Goal: Task Accomplishment & Management: Manage account settings

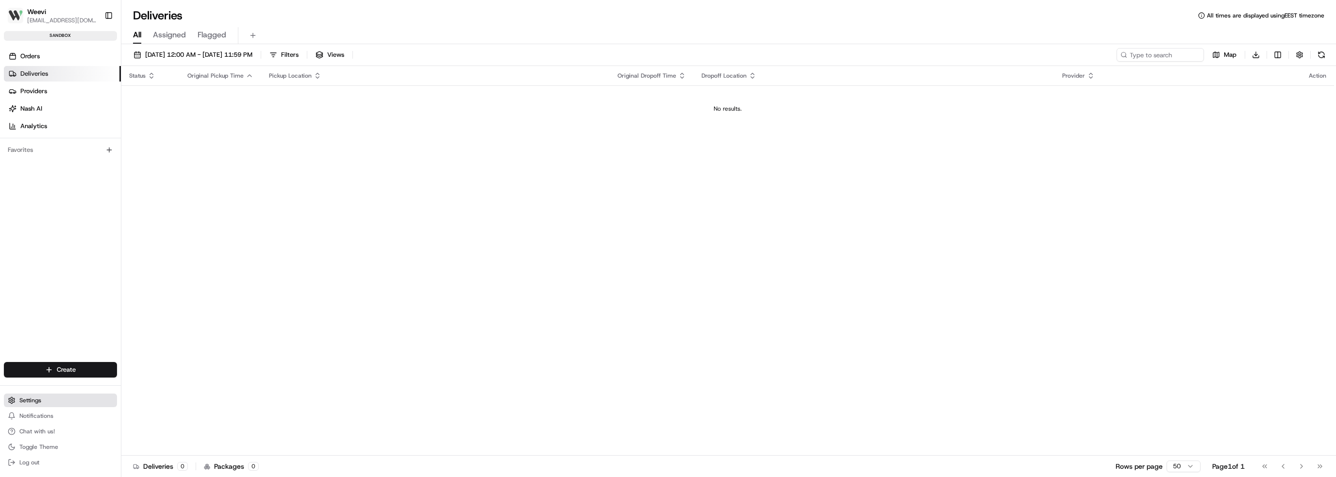
click at [87, 405] on button "Settings" at bounding box center [60, 401] width 113 height 14
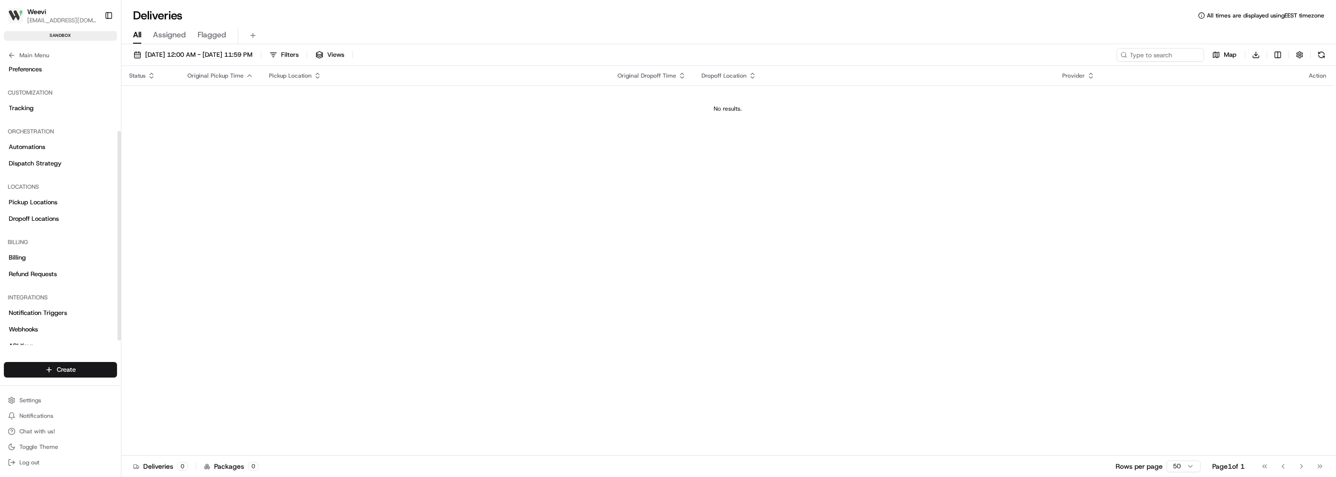
scroll to position [98, 0]
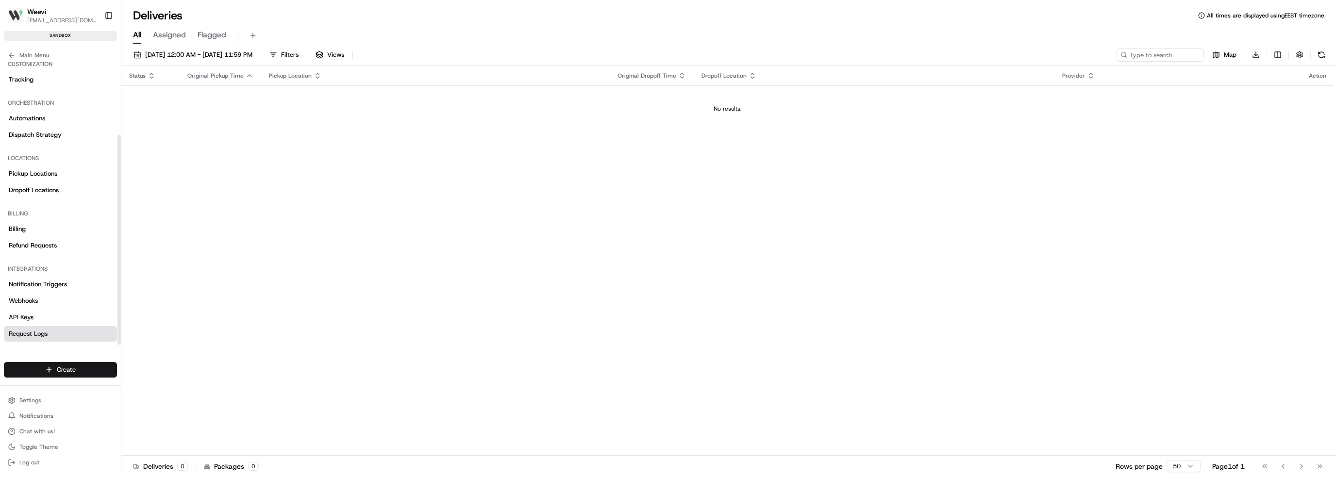
click at [41, 330] on span "Request Logs" at bounding box center [28, 334] width 39 height 9
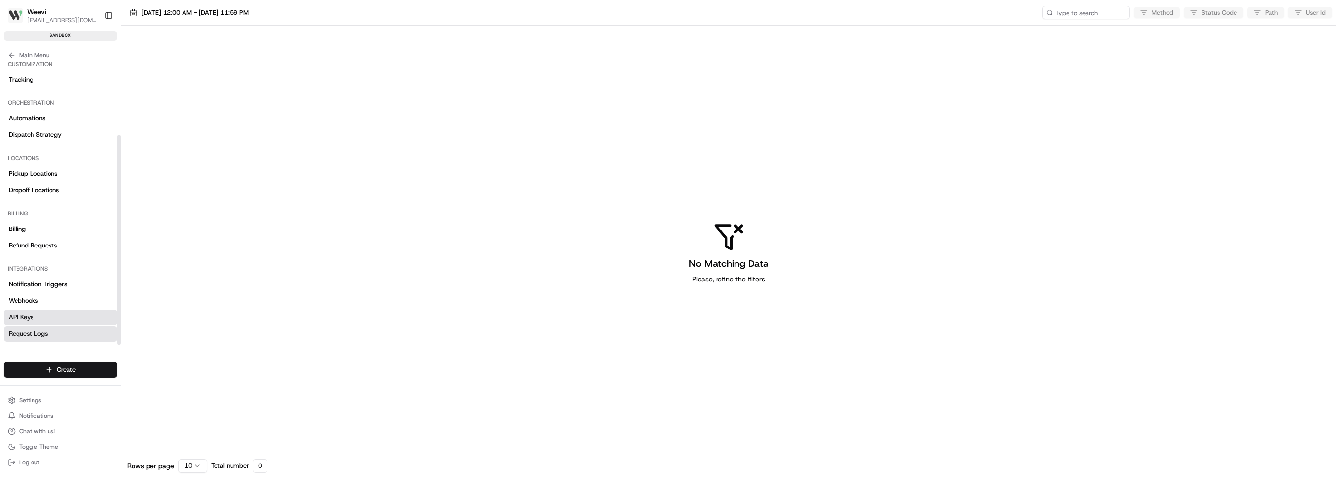
click at [27, 319] on span "API Keys" at bounding box center [21, 317] width 25 height 9
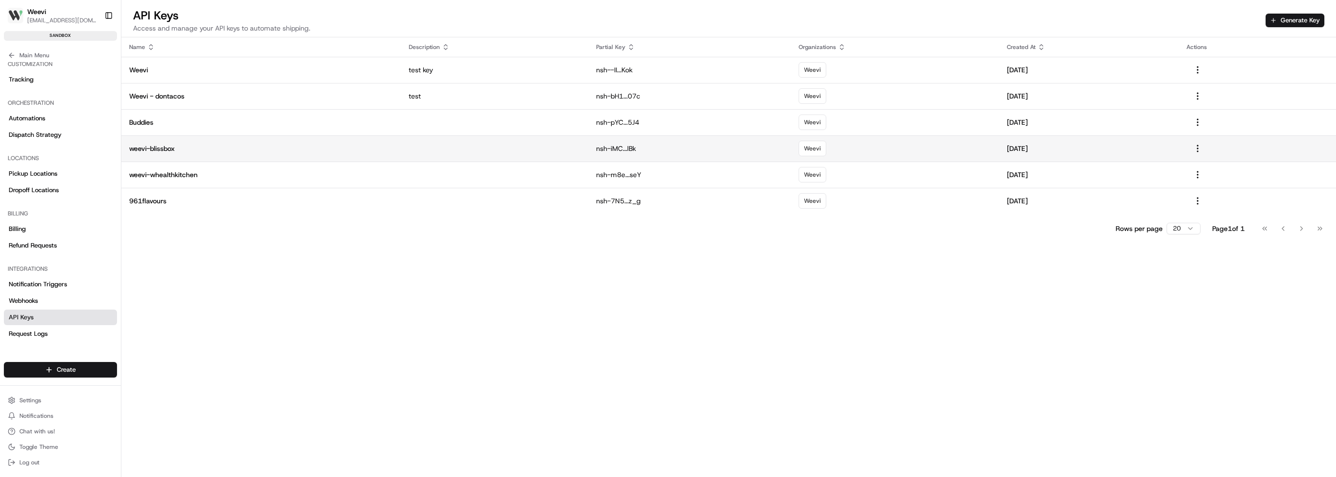
click at [162, 149] on p "weevi-blissbox" at bounding box center [261, 149] width 264 height 10
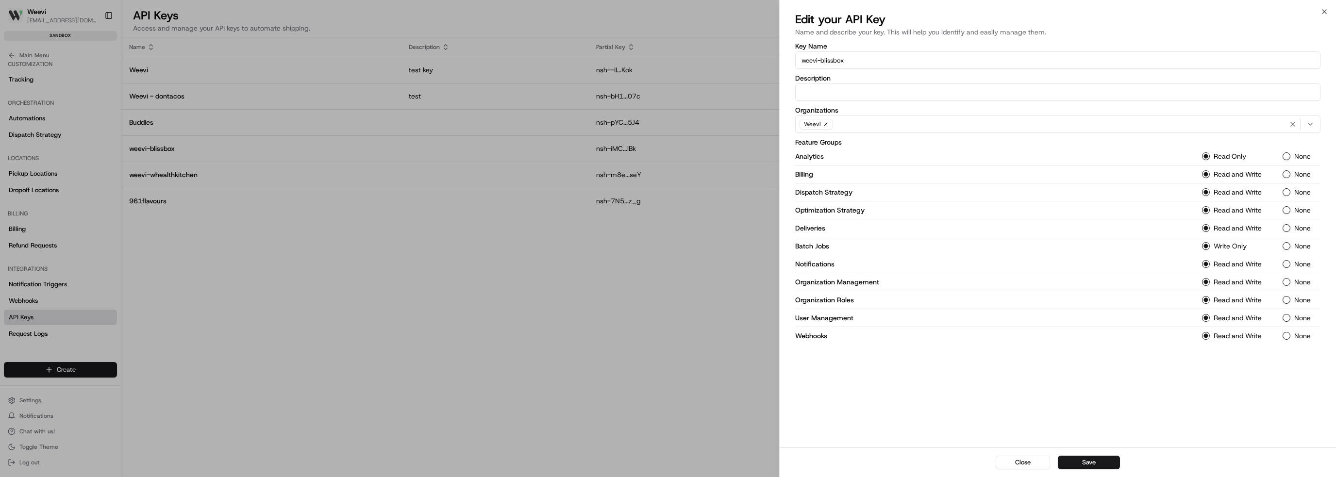
click at [600, 151] on div at bounding box center [668, 238] width 1336 height 477
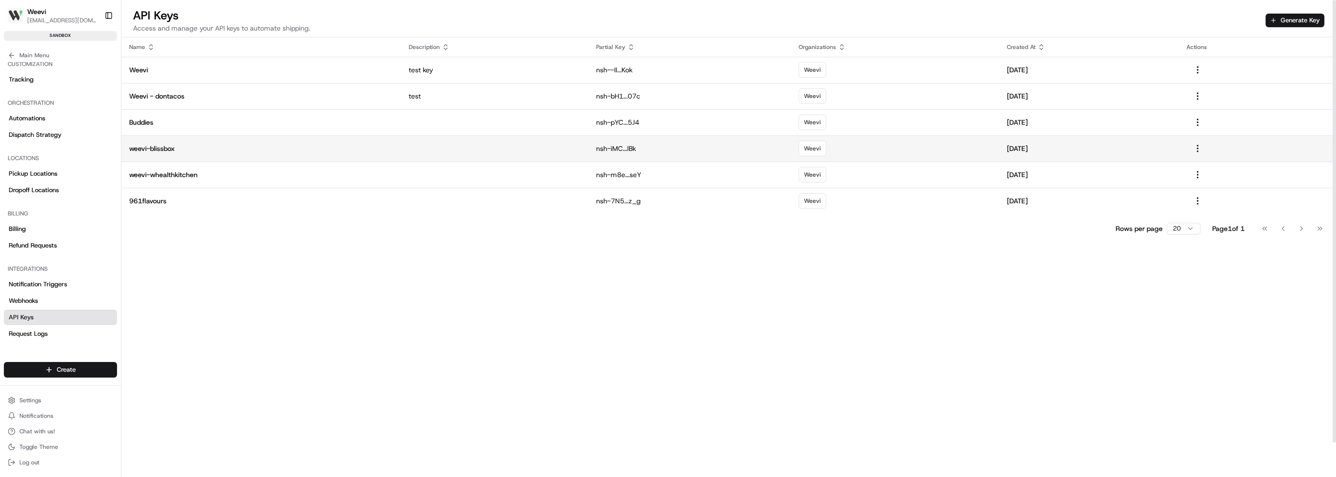
click at [610, 148] on p "nsh-iMC...lBk" at bounding box center [689, 149] width 186 height 10
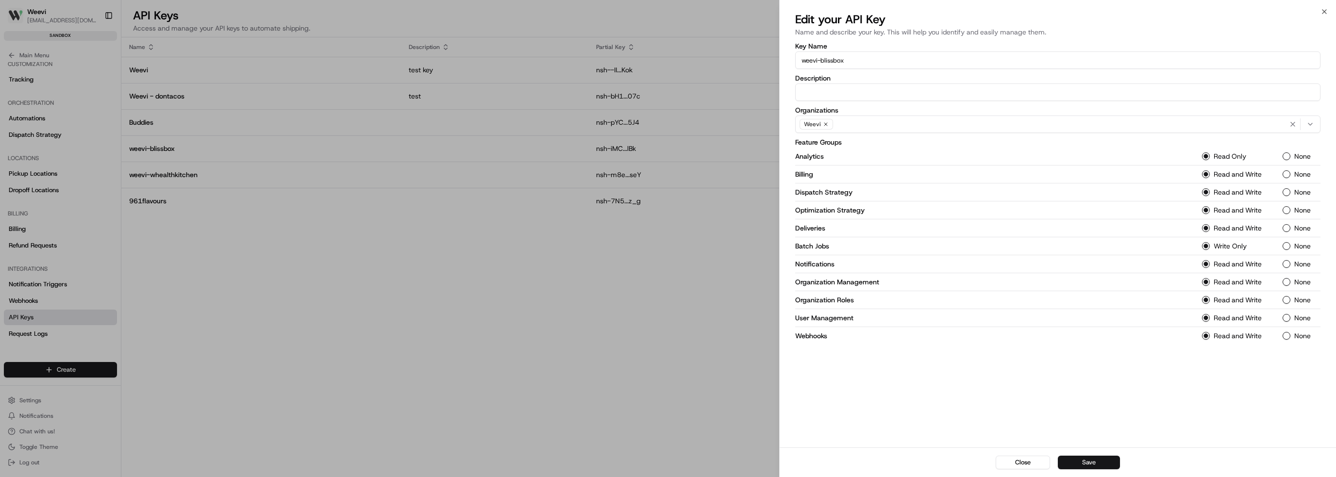
click at [1092, 460] on button "Save" at bounding box center [1089, 463] width 62 height 14
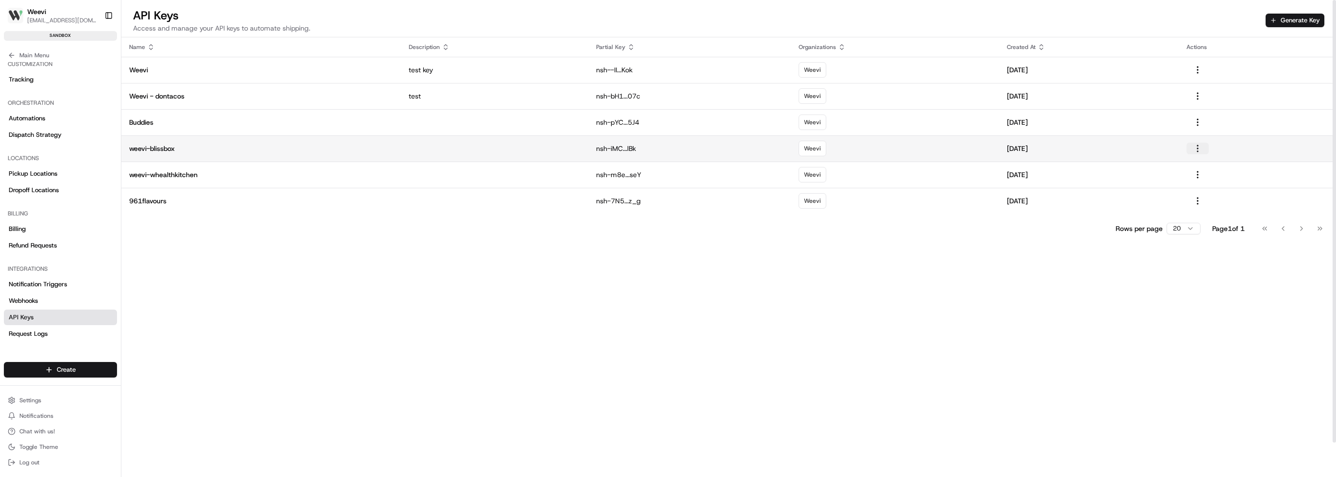
click at [1200, 148] on button "button" at bounding box center [1198, 149] width 22 height 12
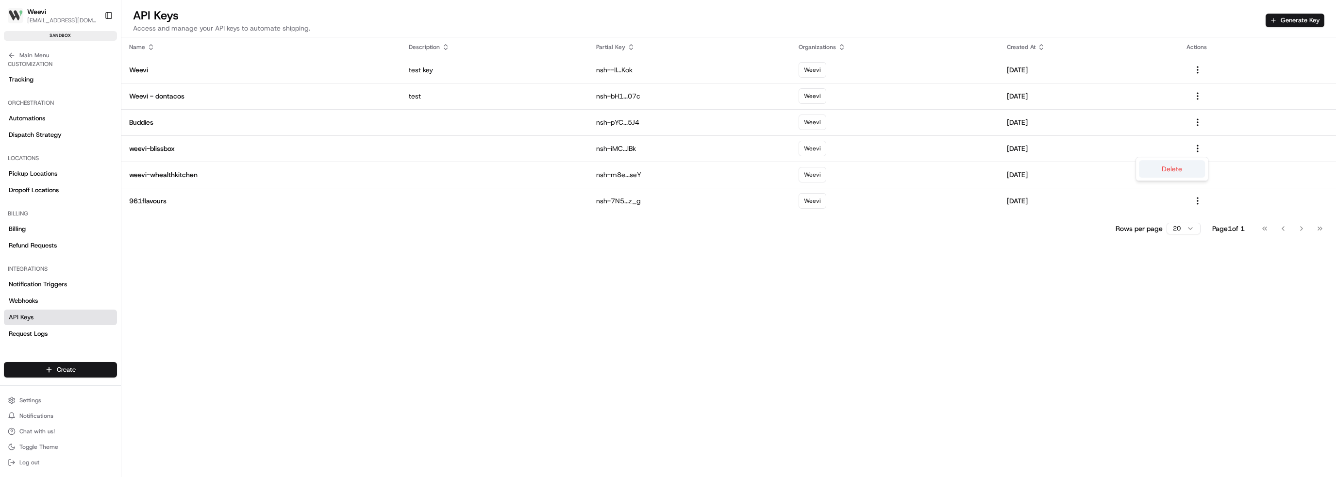
click at [1173, 169] on button "Delete" at bounding box center [1172, 168] width 66 height 17
click at [1302, 21] on button "Generate Key" at bounding box center [1295, 21] width 59 height 14
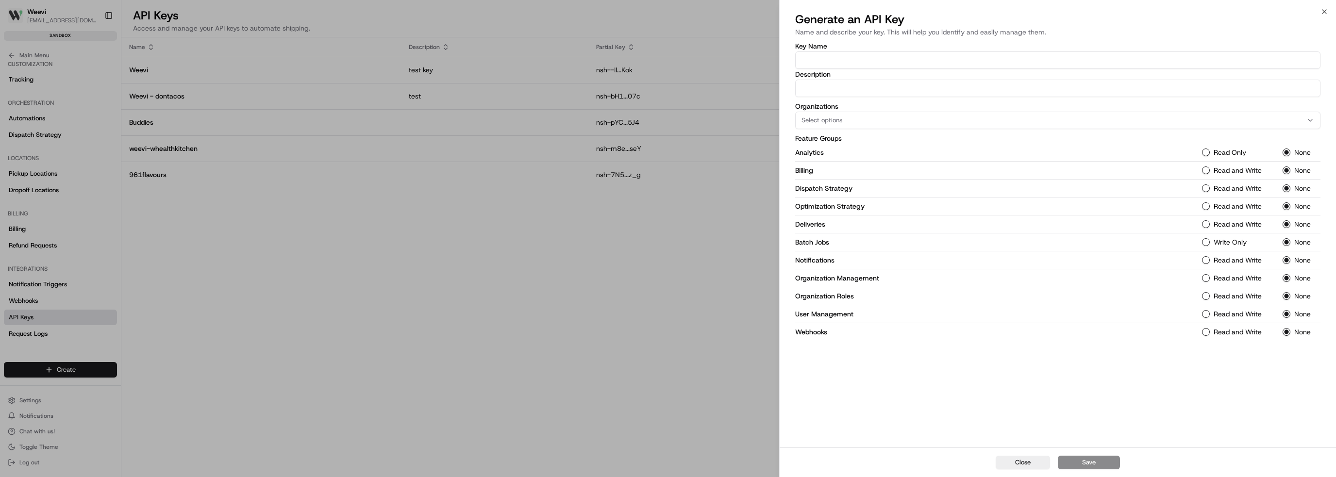
drag, startPoint x: 849, startPoint y: 60, endPoint x: 858, endPoint y: 64, distance: 9.1
click at [849, 60] on input "Key Name" at bounding box center [1057, 59] width 525 height 17
type input "weevi-blissbox"
click at [851, 118] on div "Select options" at bounding box center [1058, 120] width 521 height 9
click at [837, 167] on div "Weevi" at bounding box center [865, 173] width 139 height 15
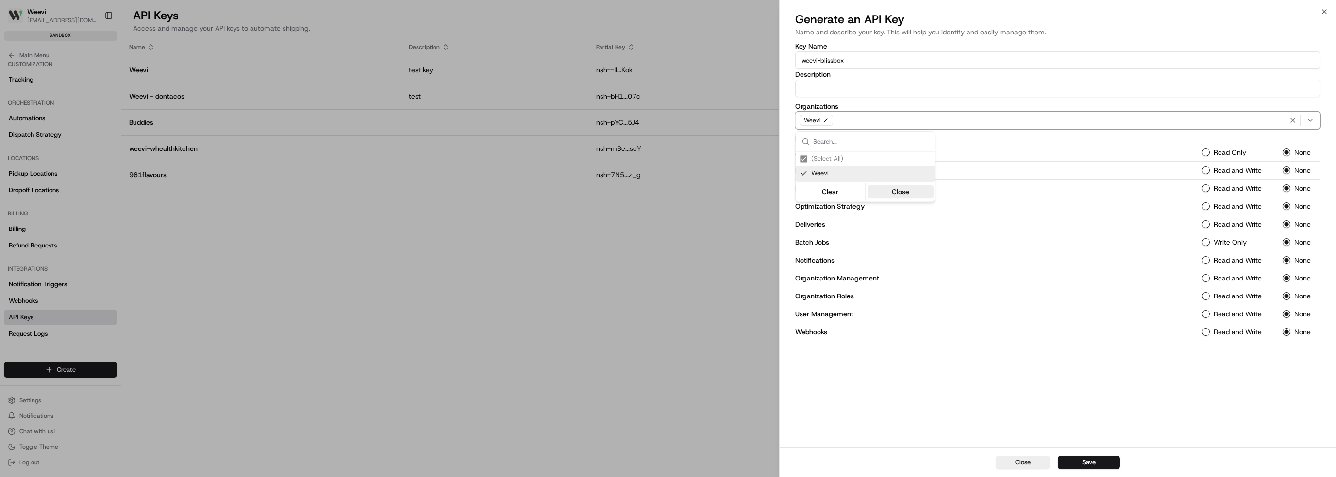
click at [902, 194] on button "Close" at bounding box center [901, 192] width 67 height 14
click at [1221, 149] on label "Read Only" at bounding box center [1230, 152] width 33 height 7
click at [1210, 149] on button "Read Only" at bounding box center [1206, 153] width 8 height 8
click at [1229, 171] on label "Read and Write" at bounding box center [1238, 170] width 48 height 7
click at [1210, 171] on button "Read and Write" at bounding box center [1206, 171] width 8 height 8
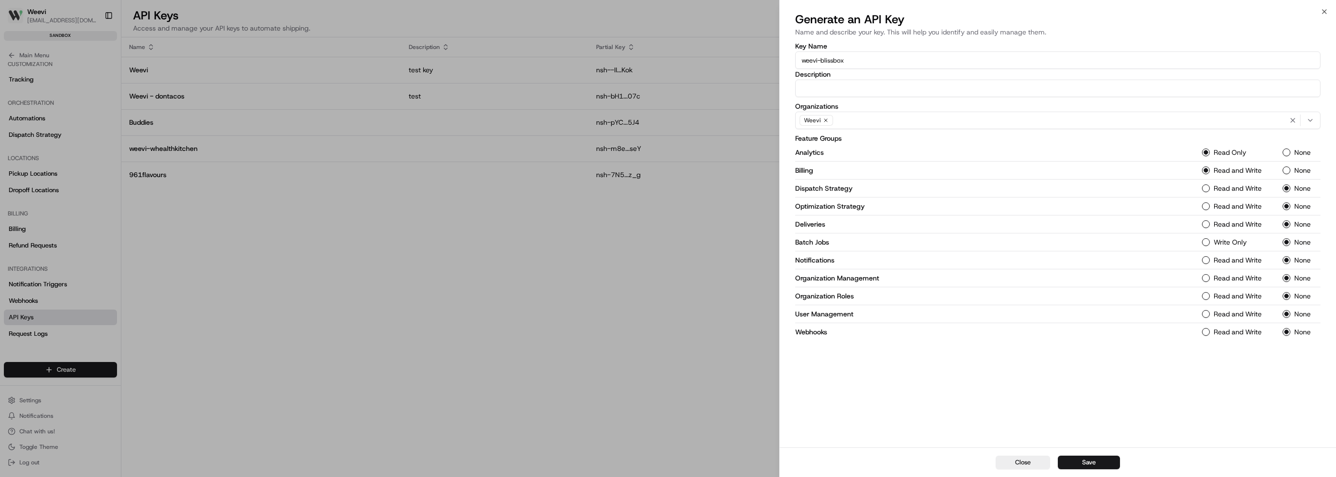
click at [1232, 189] on label "Read and Write" at bounding box center [1238, 188] width 48 height 7
click at [1210, 189] on Strategy-1 "Read and Write" at bounding box center [1206, 189] width 8 height 8
click at [1235, 207] on label "Read and Write" at bounding box center [1238, 206] width 48 height 7
click at [1210, 207] on Strategy-1 "Read and Write" at bounding box center [1206, 206] width 8 height 8
click at [1241, 223] on label "Read and Write" at bounding box center [1238, 224] width 48 height 7
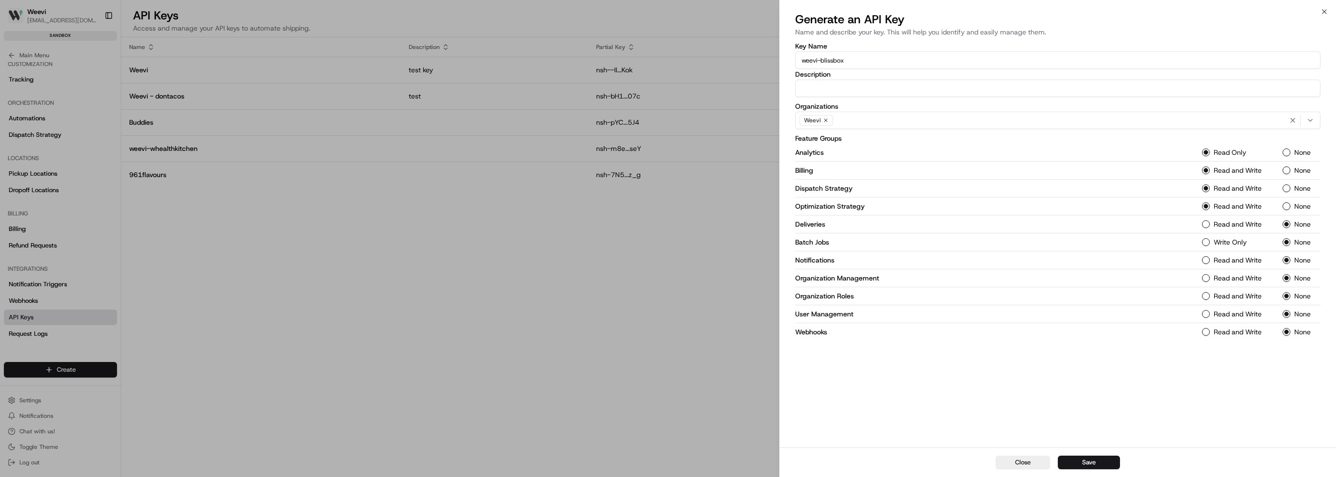
click at [1210, 223] on button "Read and Write" at bounding box center [1206, 224] width 8 height 8
click at [1245, 240] on label "Write Only" at bounding box center [1230, 242] width 33 height 7
click at [1210, 240] on Jobs-1 "Write Only" at bounding box center [1206, 242] width 8 height 8
click at [1244, 264] on div "Notifications Read and Write None" at bounding box center [1057, 261] width 525 height 18
click at [1247, 280] on label "Read and Write" at bounding box center [1238, 278] width 48 height 7
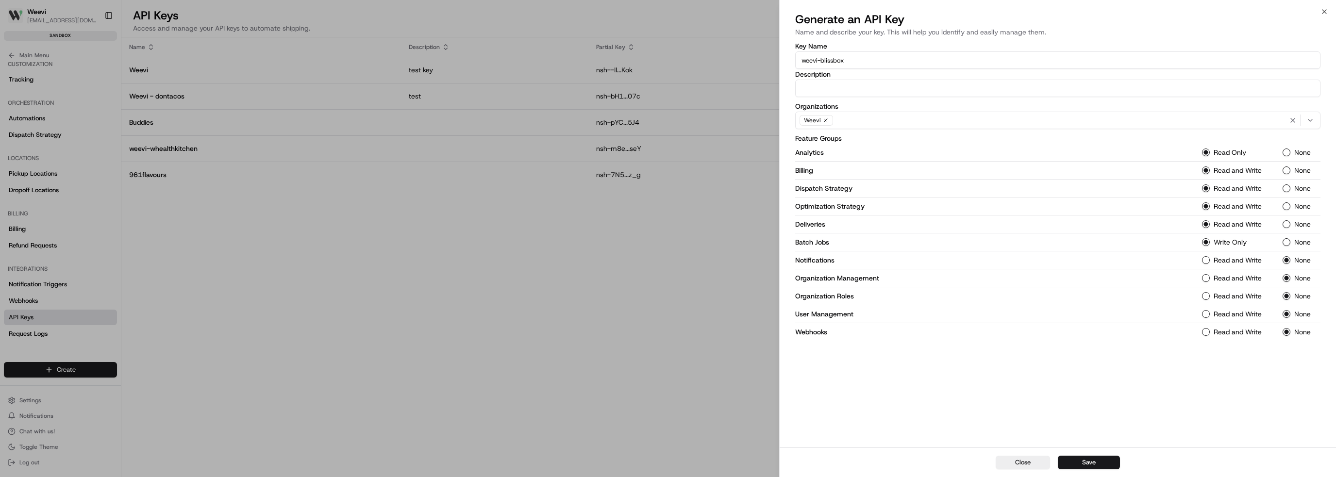
click at [1210, 280] on Management-1 "Read and Write" at bounding box center [1206, 278] width 8 height 8
click at [1233, 261] on label "Read and Write" at bounding box center [1238, 260] width 48 height 7
click at [1210, 261] on button "Read and Write" at bounding box center [1206, 260] width 8 height 8
click at [1235, 294] on label "Read and Write" at bounding box center [1238, 296] width 48 height 7
click at [1210, 294] on Roles-1 "Read and Write" at bounding box center [1206, 296] width 8 height 8
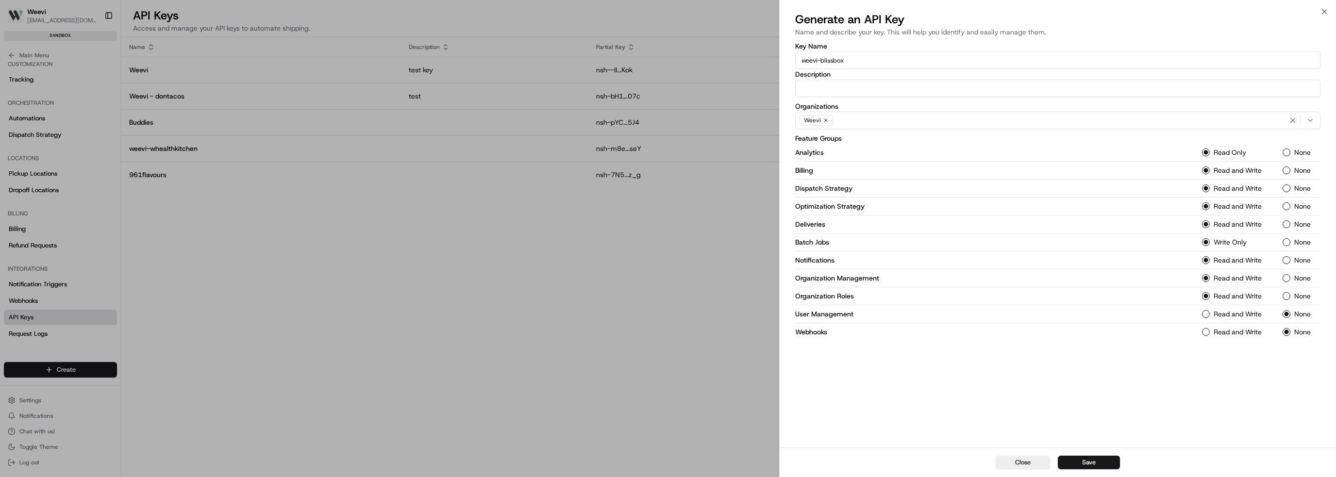
click at [1242, 312] on label "Read and Write" at bounding box center [1238, 314] width 48 height 7
click at [1210, 312] on Management-1 "Read and Write" at bounding box center [1206, 314] width 8 height 8
click at [1244, 331] on label "Read and Write" at bounding box center [1238, 332] width 48 height 7
click at [1210, 331] on button "Read and Write" at bounding box center [1206, 332] width 8 height 8
click at [1108, 472] on div "Close Save" at bounding box center [1058, 463] width 556 height 30
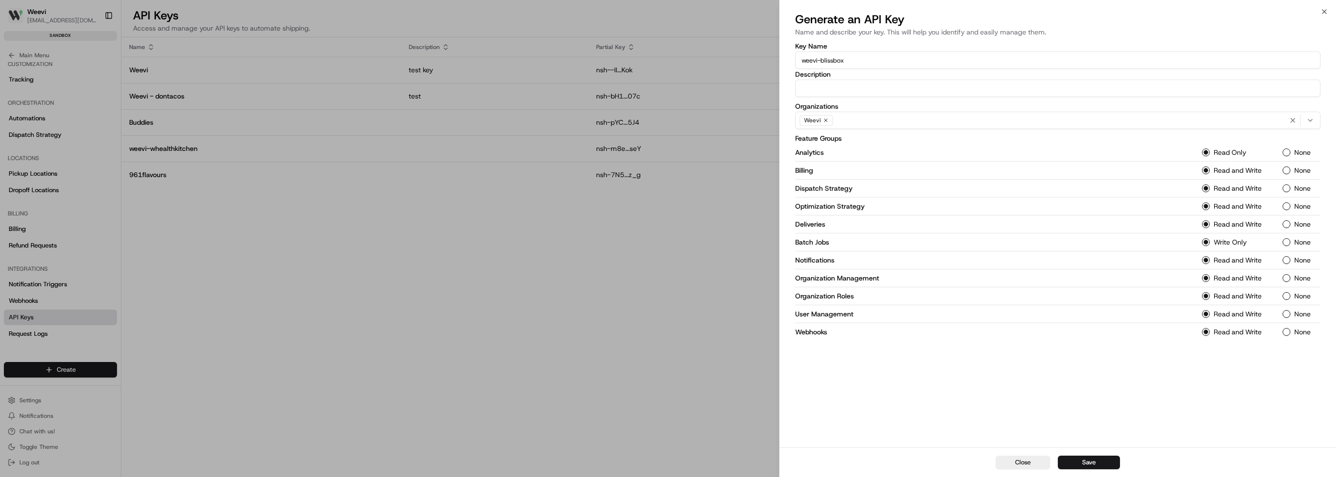
click at [1105, 460] on button "Save" at bounding box center [1089, 463] width 62 height 14
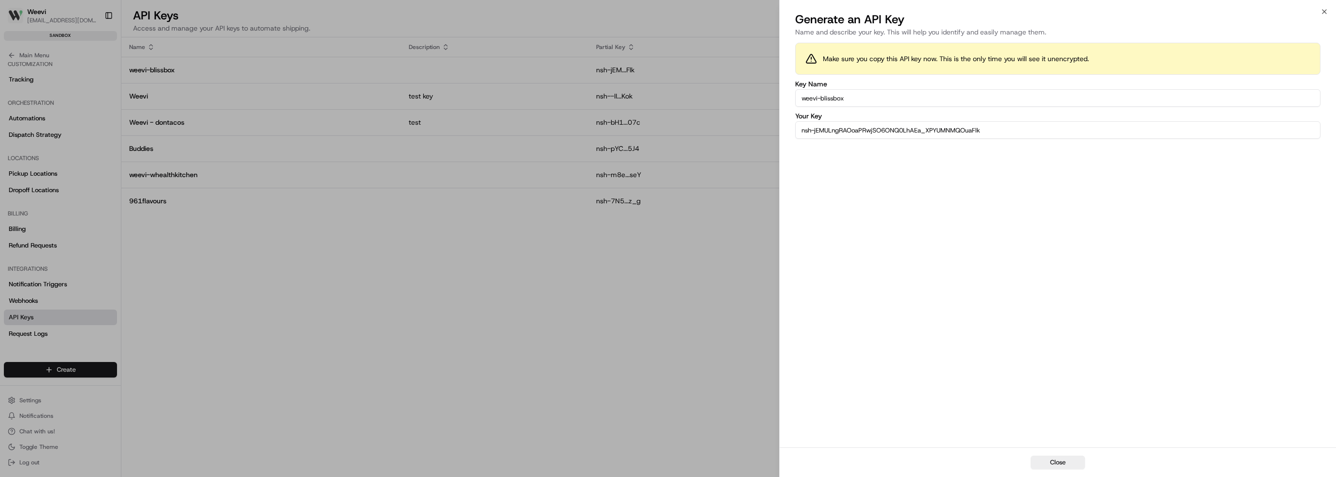
click at [1014, 130] on input "nsh-jEMULngRAOoaPRwjSO6ONQ0LhAEa_XPYUMNMQOuaFlk" at bounding box center [1057, 129] width 525 height 17
